Goal: Find contact information: Find contact information

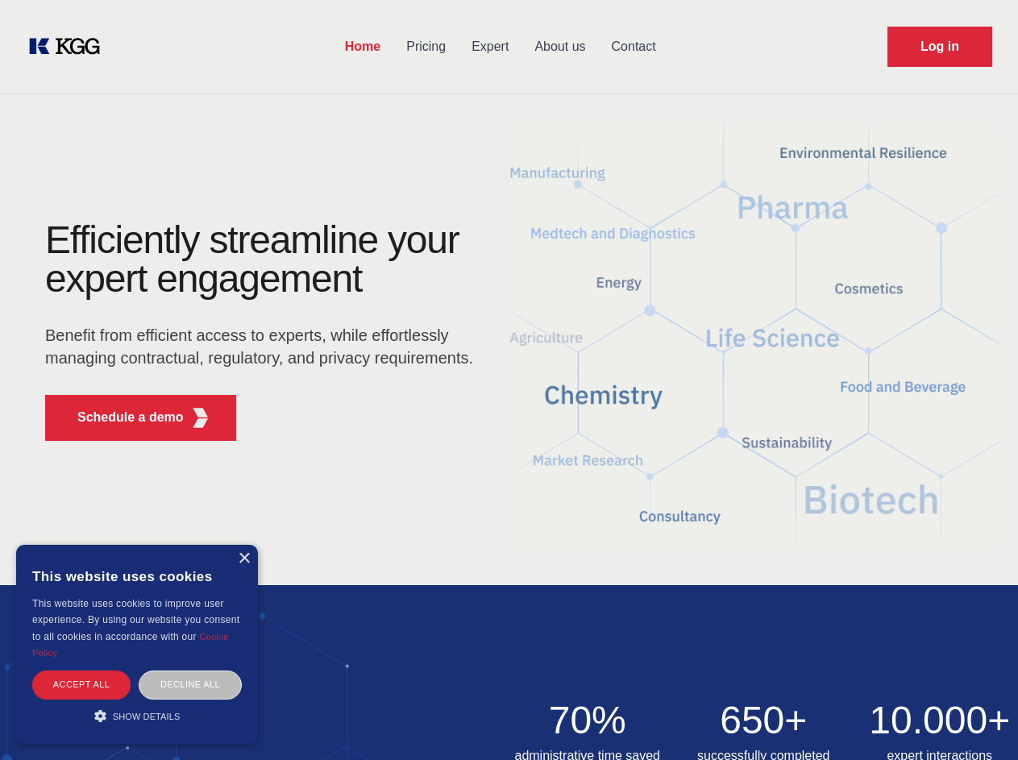
click at [509, 380] on div "Efficiently streamline your expert engagement Benefit from efficient access to …" at bounding box center [264, 337] width 490 height 233
click at [121, 418] on p "Schedule a demo" at bounding box center [130, 417] width 106 height 19
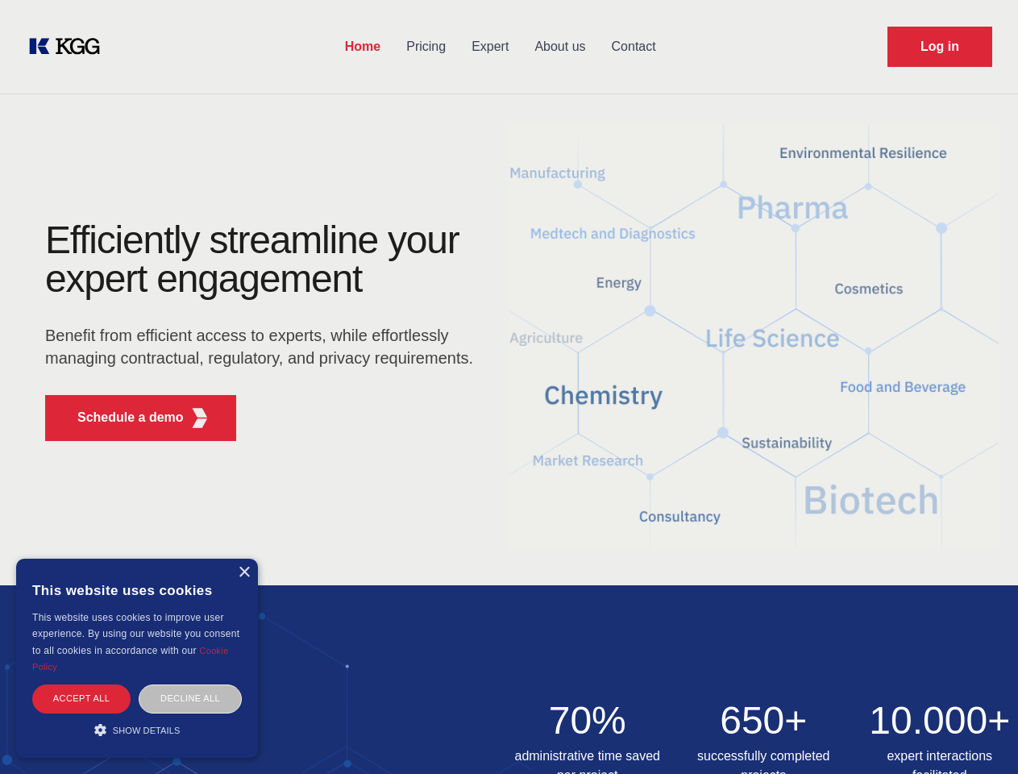
click at [243, 559] on div "× This website uses cookies This website uses cookies to improve user experienc…" at bounding box center [137, 658] width 242 height 199
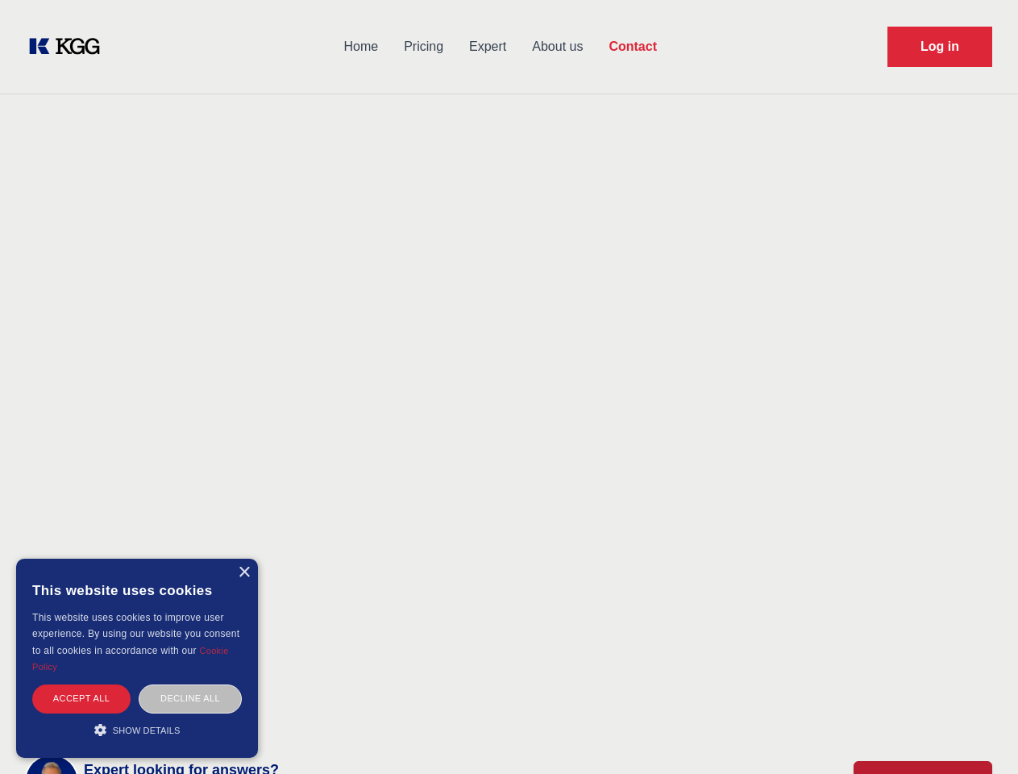
click at [81, 685] on div "Accept all" at bounding box center [81, 699] width 98 height 28
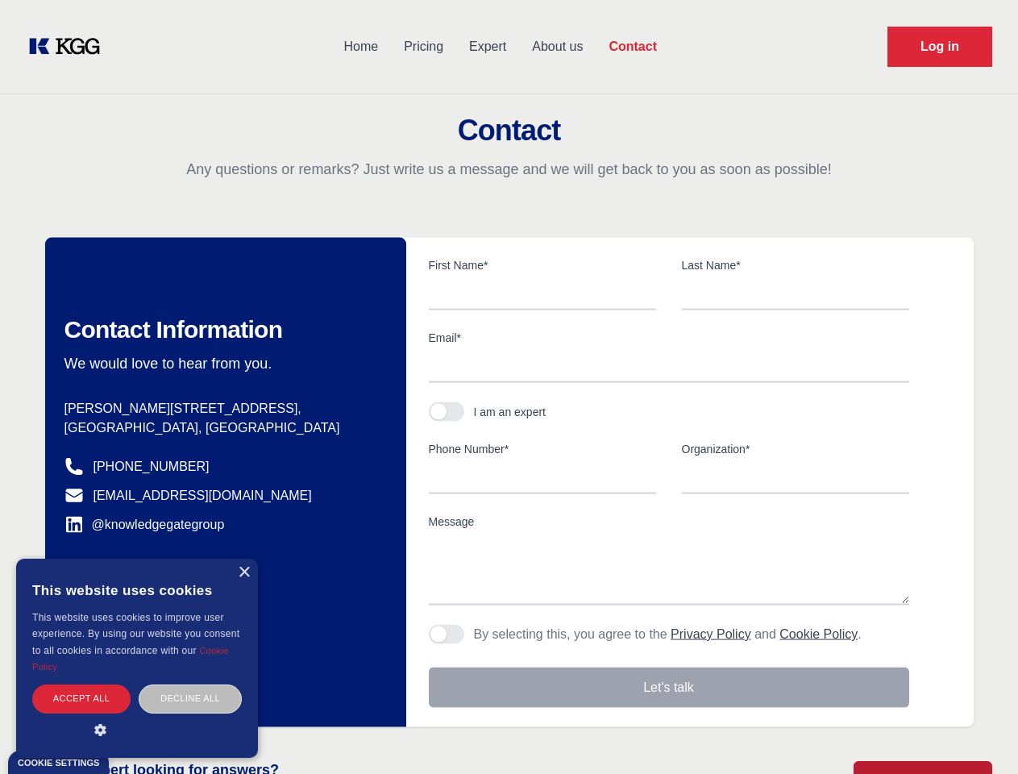
click at [190, 685] on div "Decline all" at bounding box center [190, 699] width 103 height 28
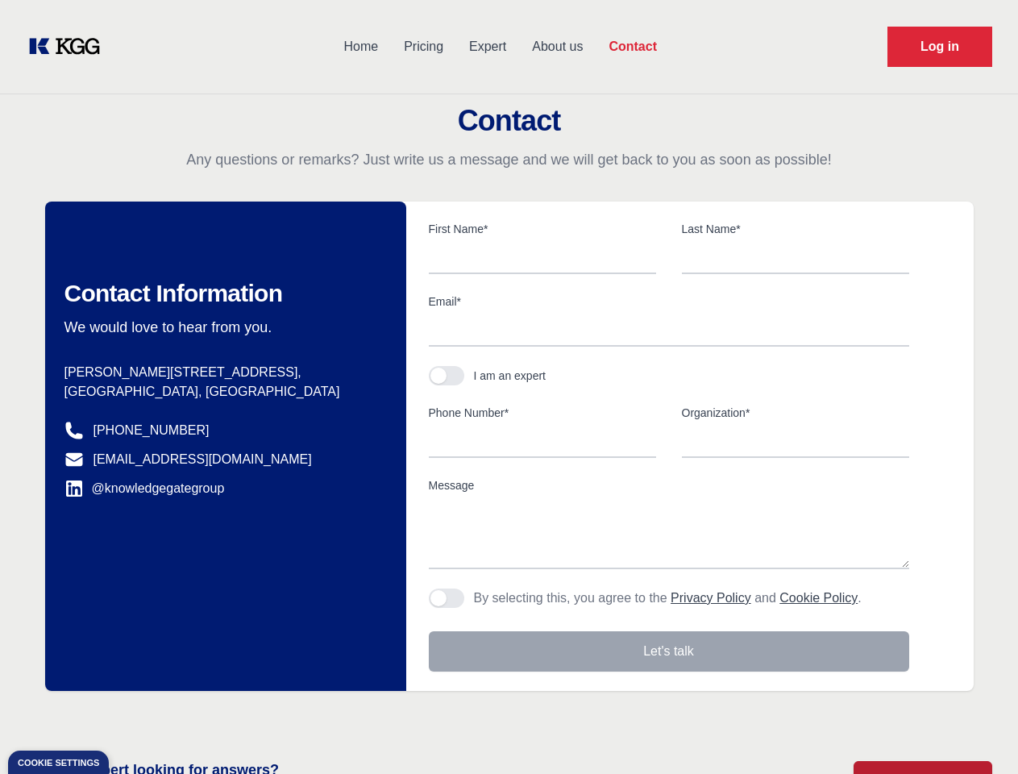
click at [137, 716] on main "Contact Any questions or remarks? Just write us a message and we will get back …" at bounding box center [509, 419] width 1018 height 839
